Goal: Task Accomplishment & Management: Manage account settings

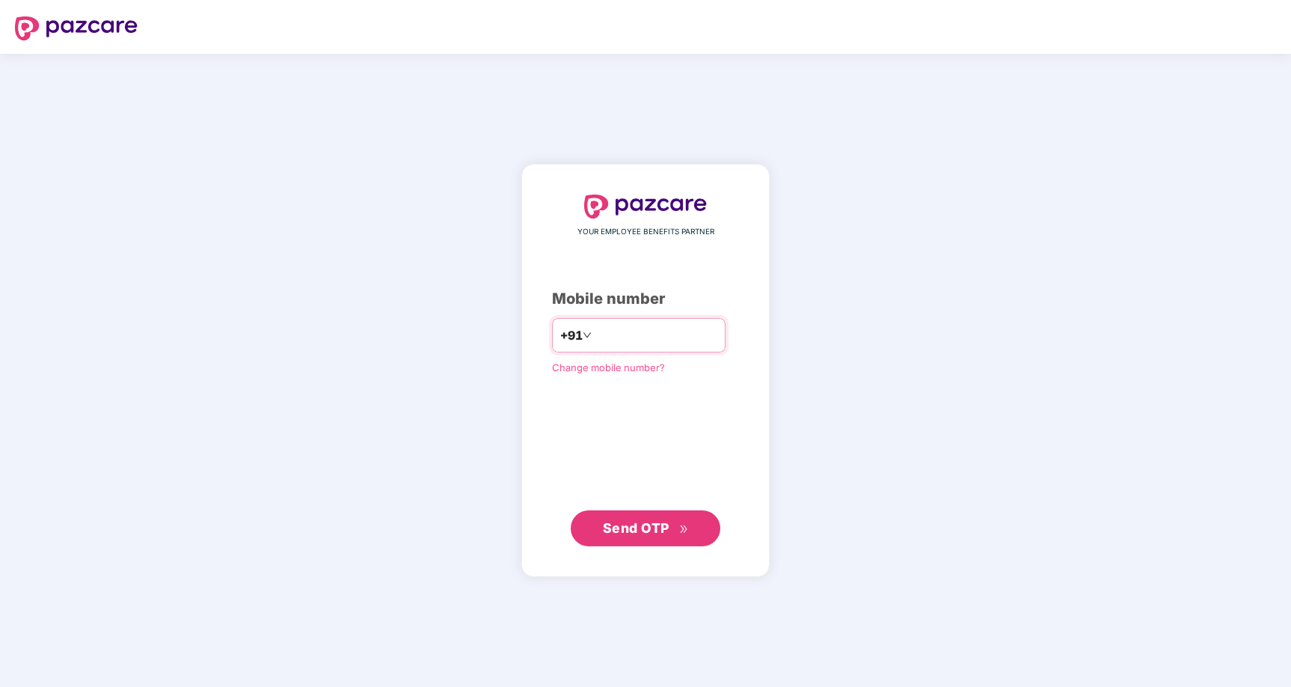
click at [621, 328] on input "number" at bounding box center [656, 335] width 123 height 24
type input "********"
type input "**********"
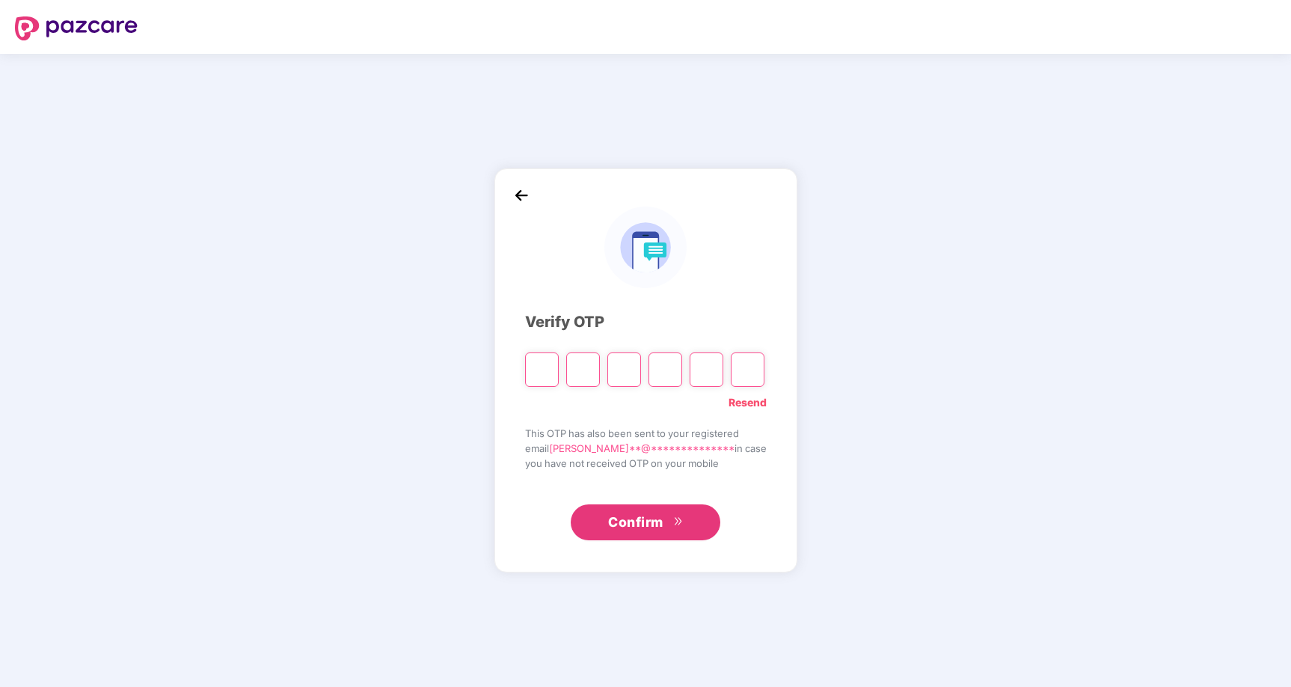
type input "*"
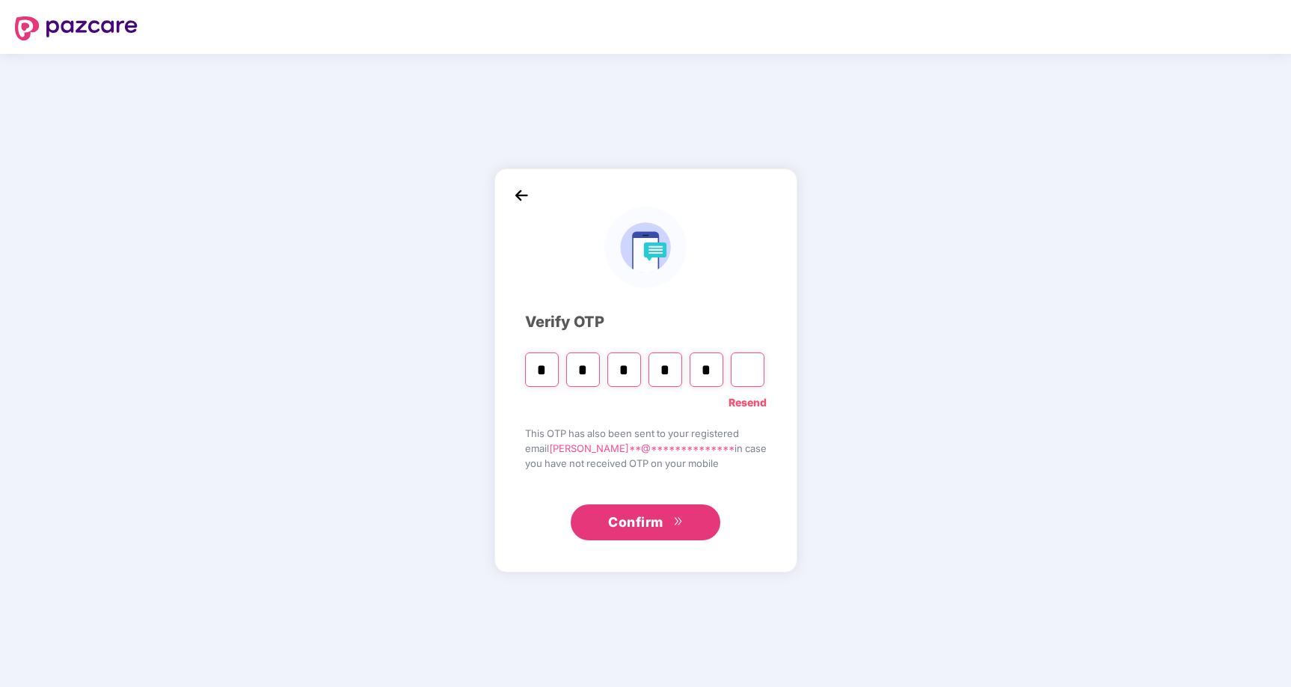
type input "*"
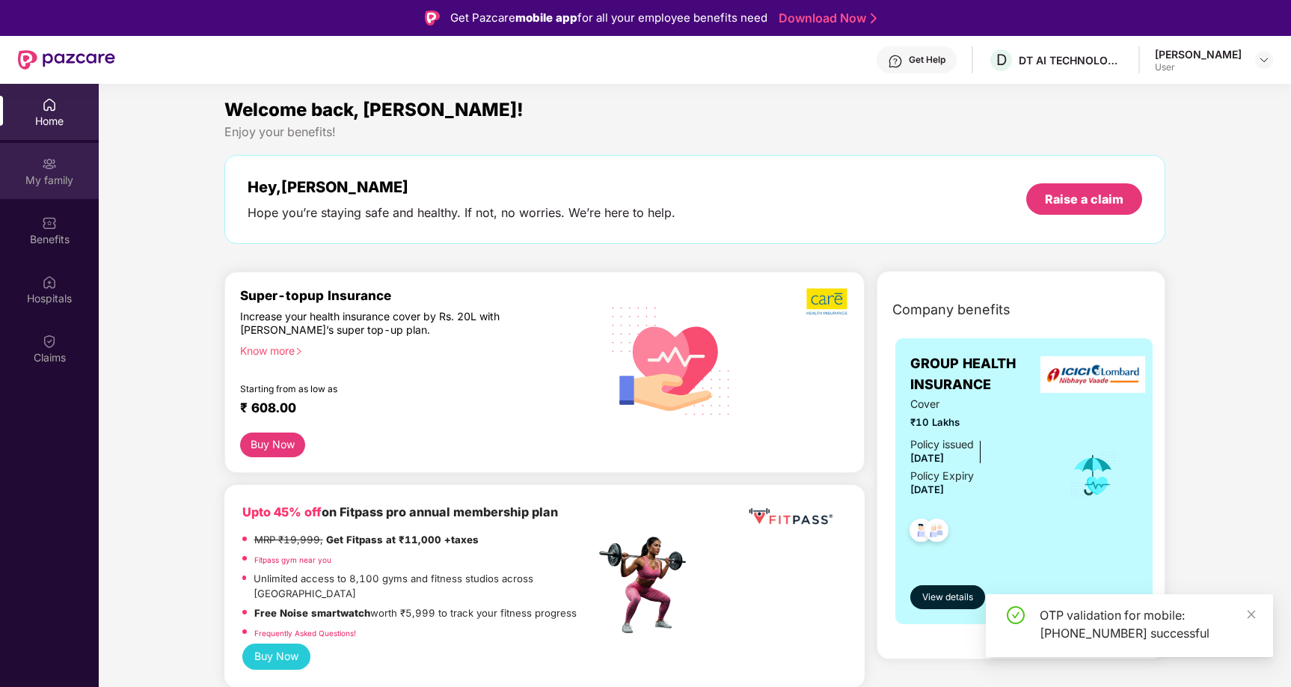
click at [44, 173] on div "My family" at bounding box center [49, 180] width 99 height 15
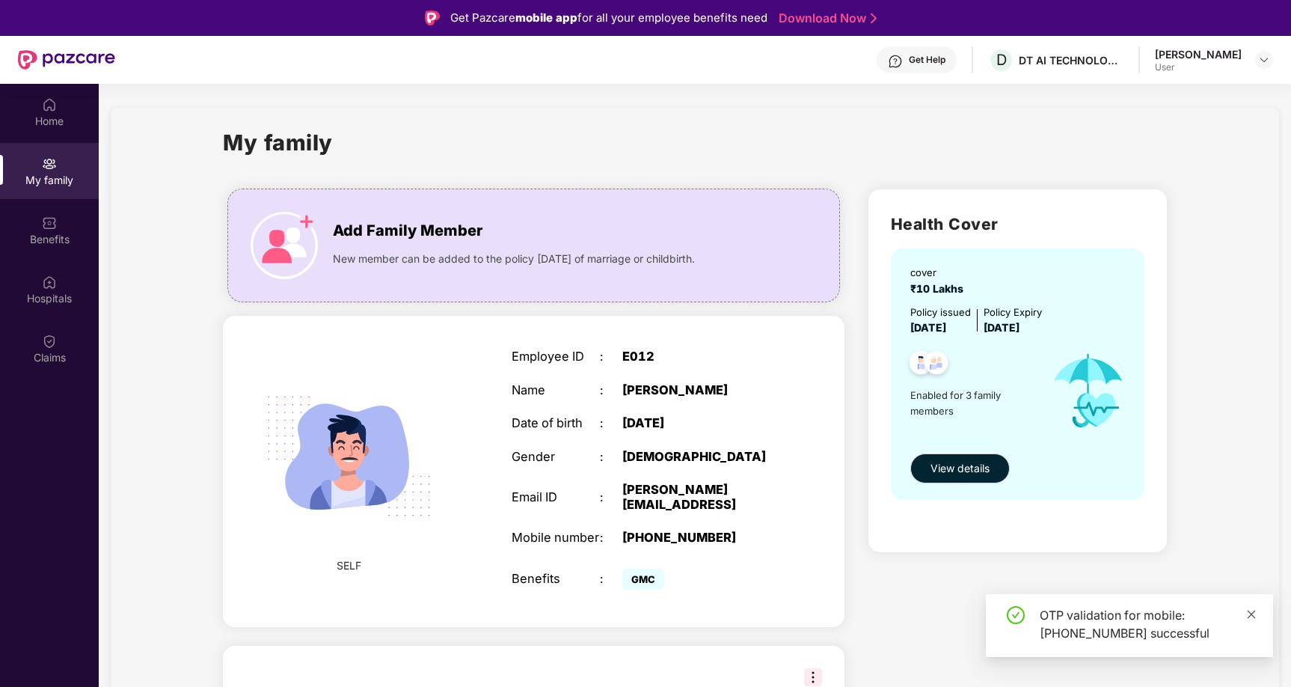
click at [1253, 610] on icon "close" at bounding box center [1251, 614] width 10 height 10
click at [1267, 66] on div at bounding box center [1264, 60] width 18 height 18
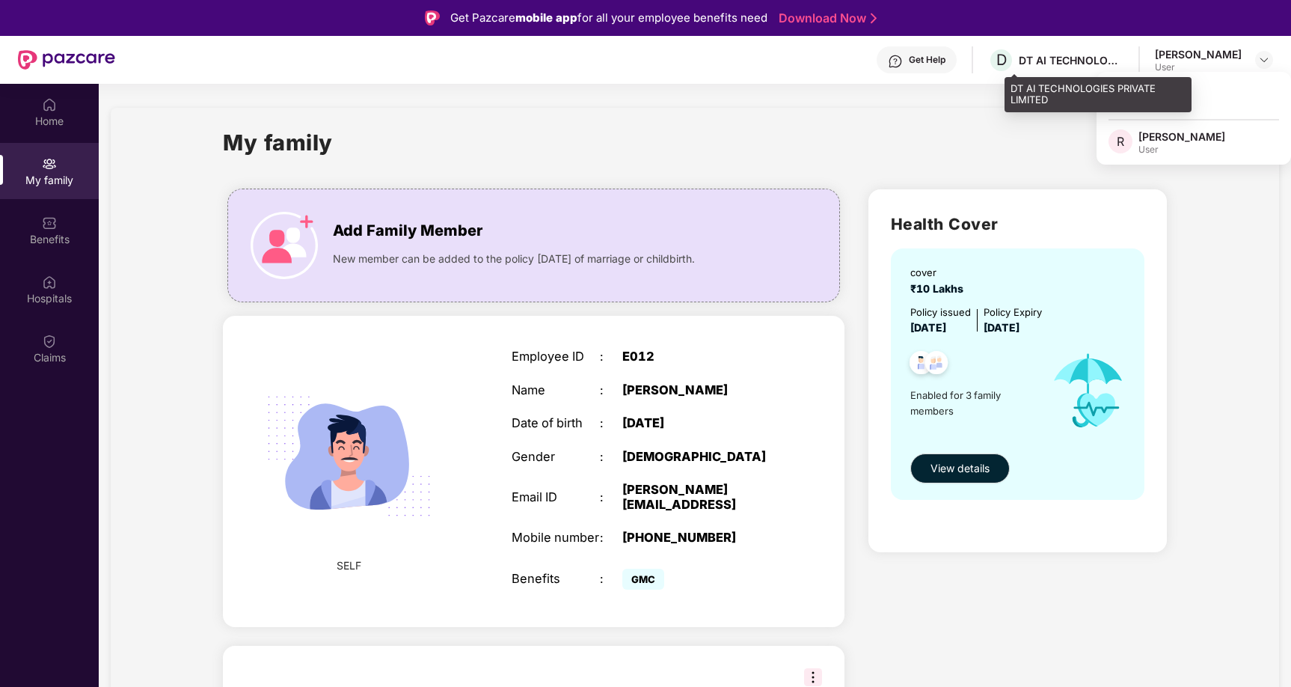
click at [1067, 66] on div "DT AI TECHNOLOGIES PRIVATE LIMITED" at bounding box center [1071, 60] width 105 height 14
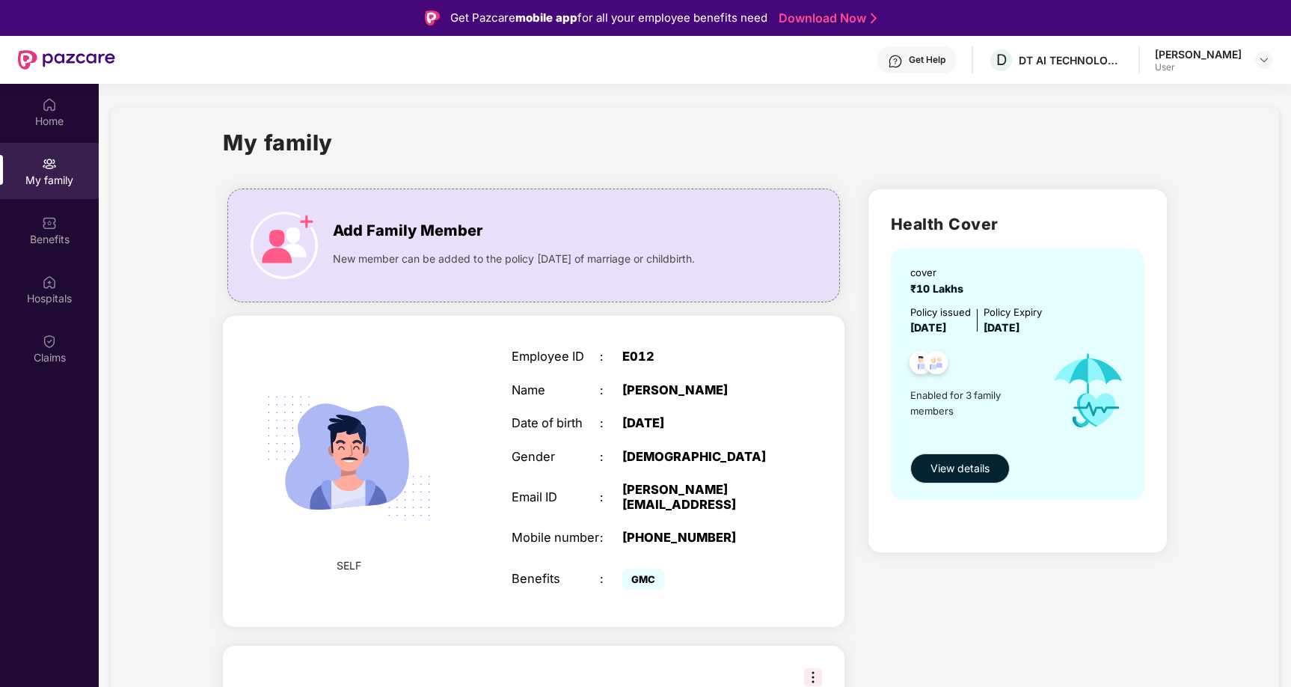
click at [936, 127] on div "My family" at bounding box center [695, 152] width 944 height 52
click at [1011, 66] on span "D" at bounding box center [1001, 60] width 26 height 26
click at [892, 143] on div "My family" at bounding box center [695, 152] width 944 height 52
click at [1265, 62] on img at bounding box center [1264, 60] width 12 height 12
click at [956, 119] on div "My family Add Family Member New member can be added to the policy [DATE] of mar…" at bounding box center [695, 669] width 1169 height 1122
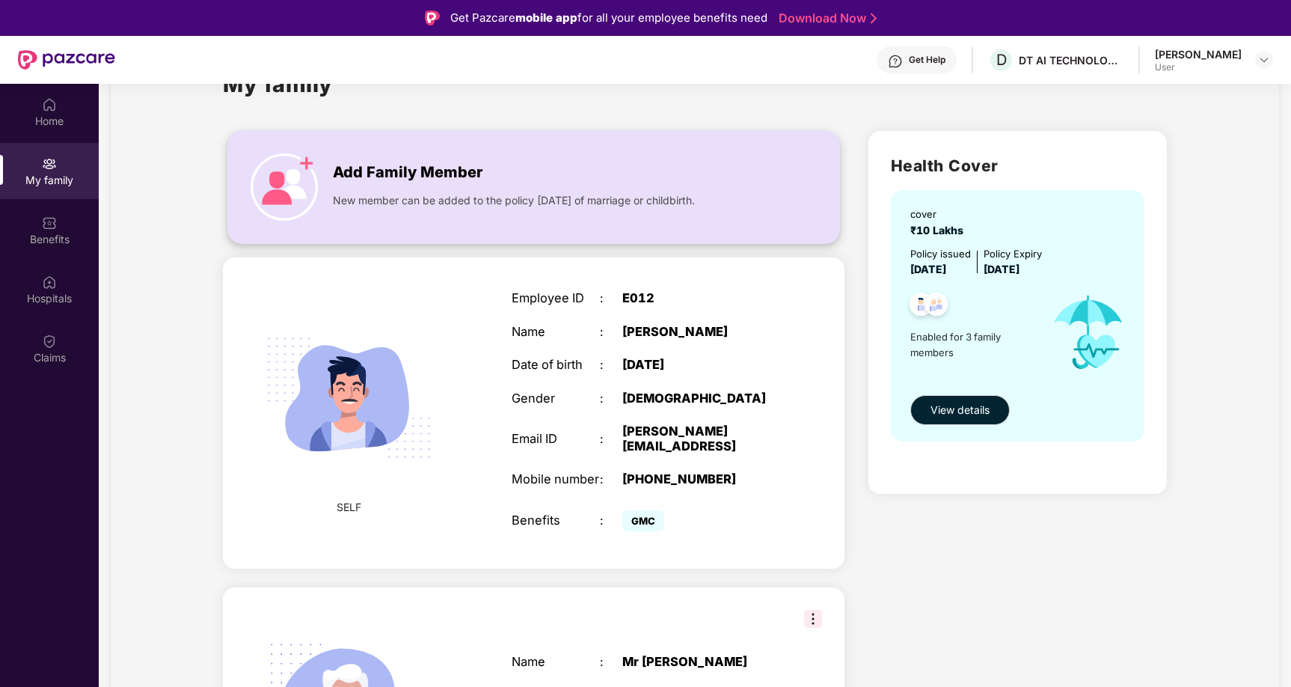
scroll to position [86, 0]
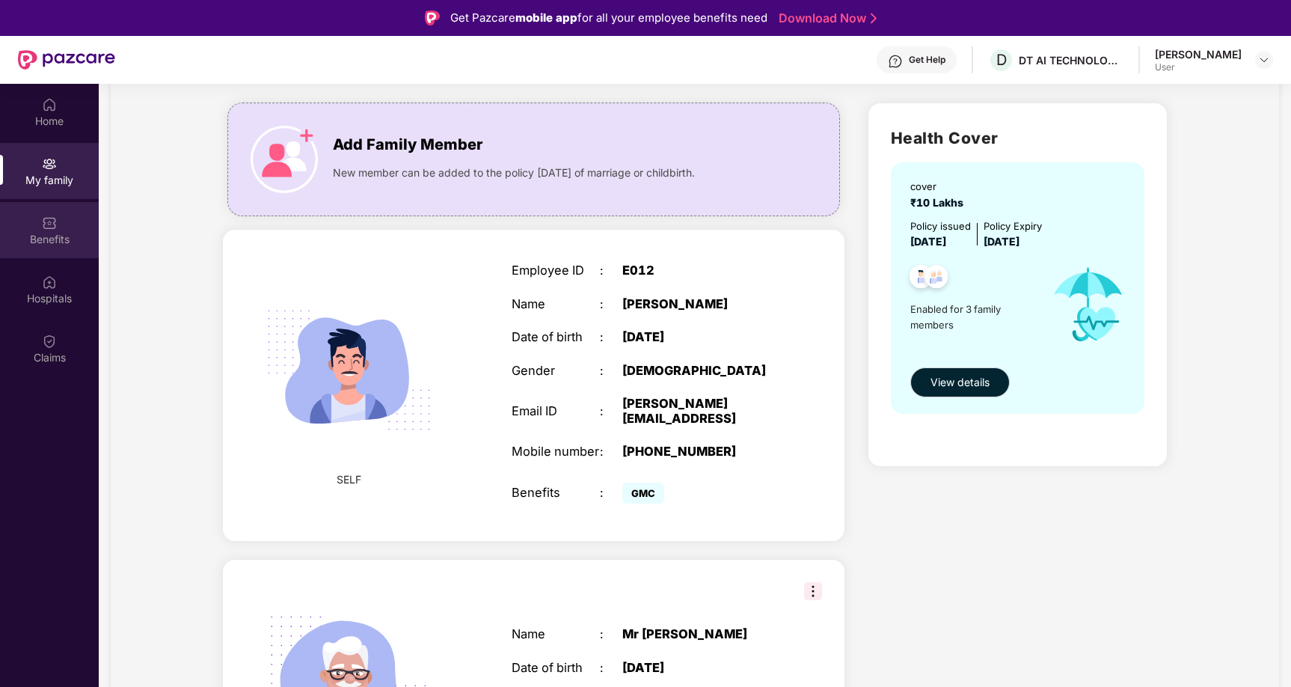
click at [50, 235] on div "Benefits" at bounding box center [49, 239] width 99 height 15
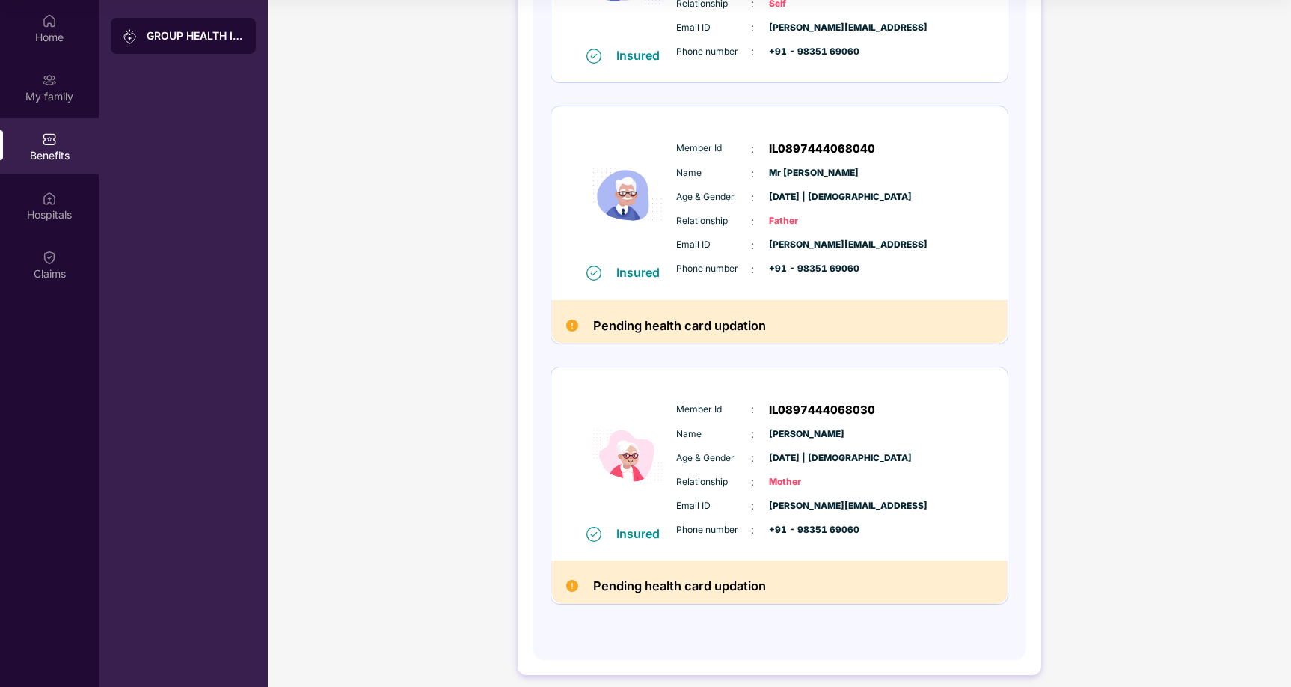
scroll to position [0, 0]
